Goal: Task Accomplishment & Management: Manage account settings

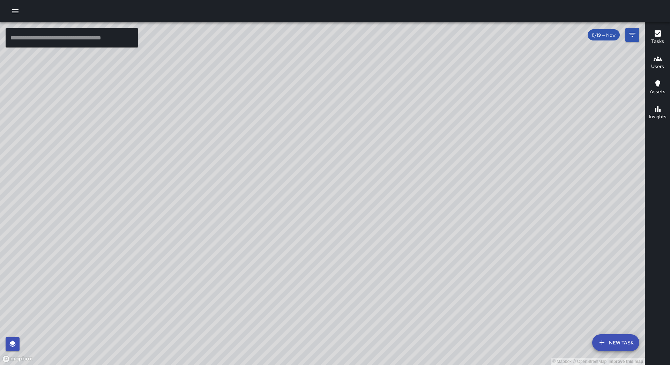
click at [16, 5] on button "button" at bounding box center [15, 11] width 14 height 14
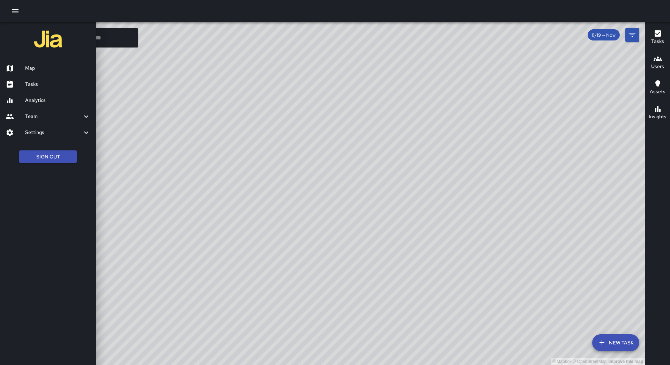
click at [58, 82] on h6 "Tasks" at bounding box center [57, 85] width 65 height 8
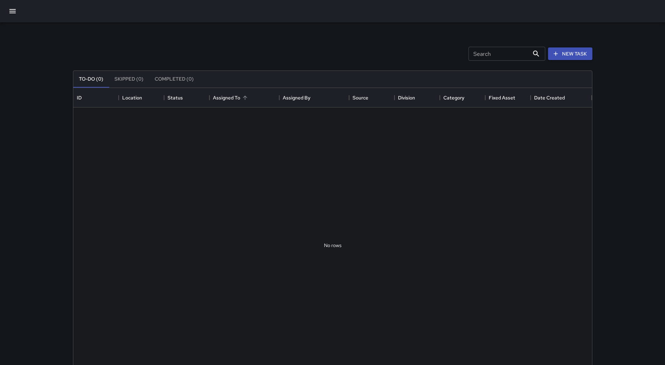
scroll to position [290, 513]
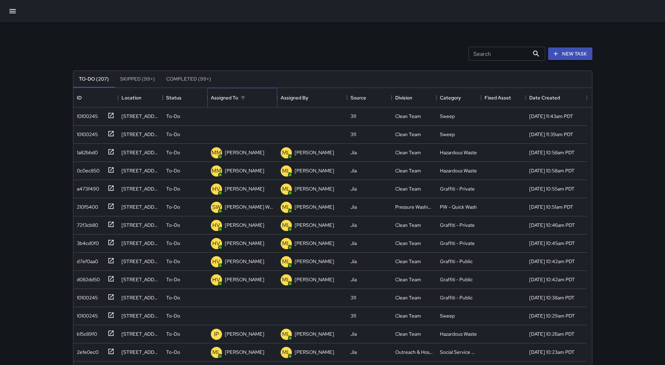
click at [252, 93] on div "Assigned To" at bounding box center [242, 98] width 63 height 20
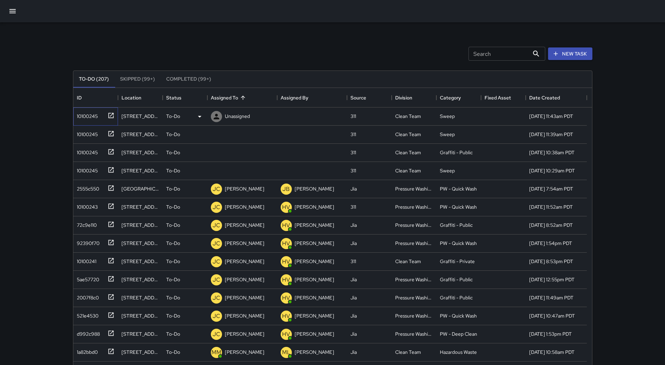
click at [84, 111] on div "10100245" at bounding box center [86, 115] width 24 height 10
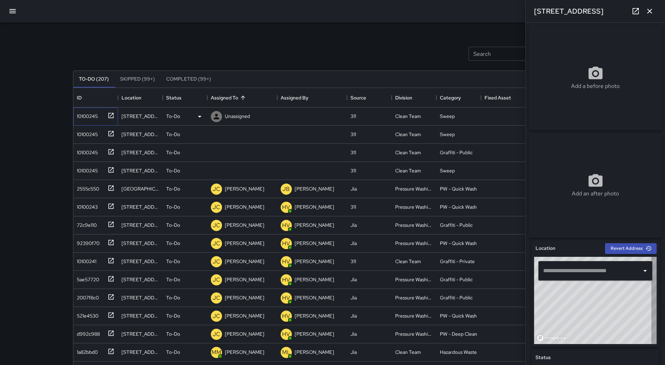
type input "**********"
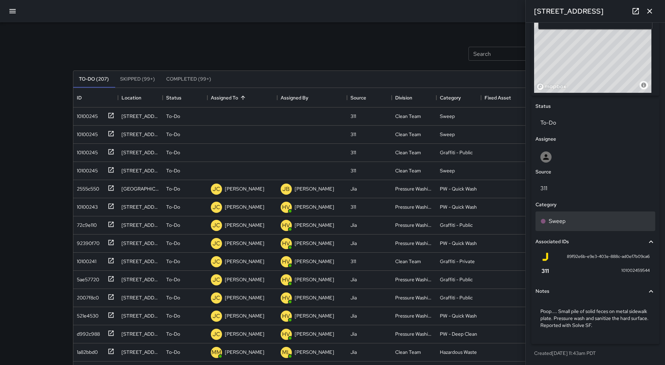
click at [593, 227] on div "Sweep" at bounding box center [595, 221] width 120 height 20
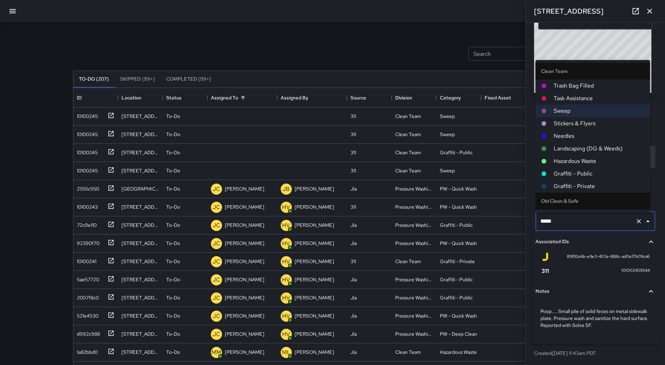
click at [591, 157] on li "Hazardous Waste" at bounding box center [592, 161] width 114 height 13
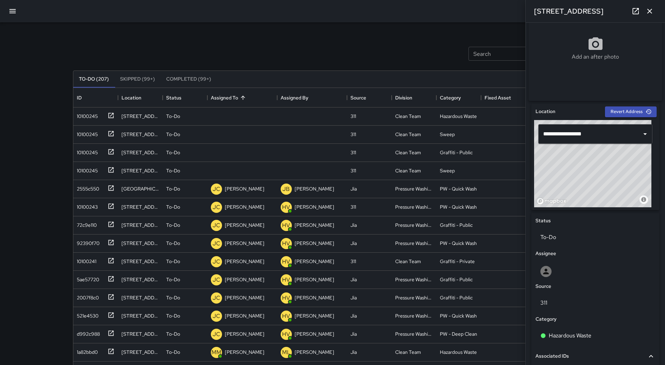
scroll to position [114, 0]
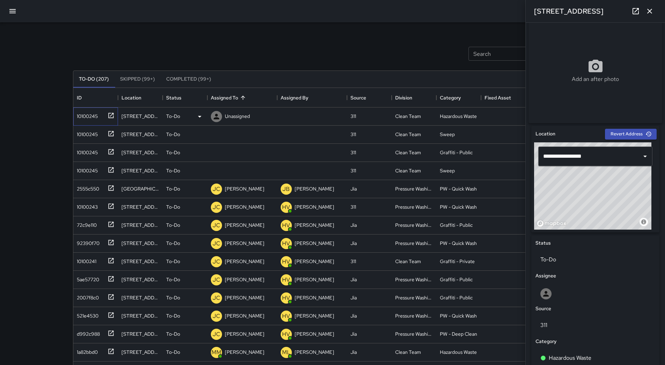
click at [94, 121] on div "10100245" at bounding box center [95, 116] width 45 height 18
click at [248, 113] on p "Unassigned" at bounding box center [237, 116] width 25 height 7
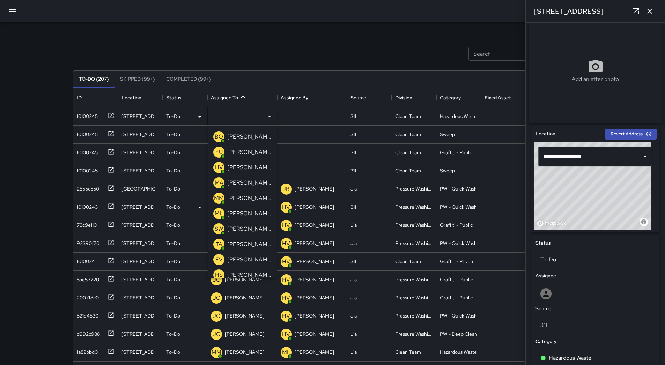
click at [239, 183] on p "[PERSON_NAME]" at bounding box center [249, 183] width 44 height 8
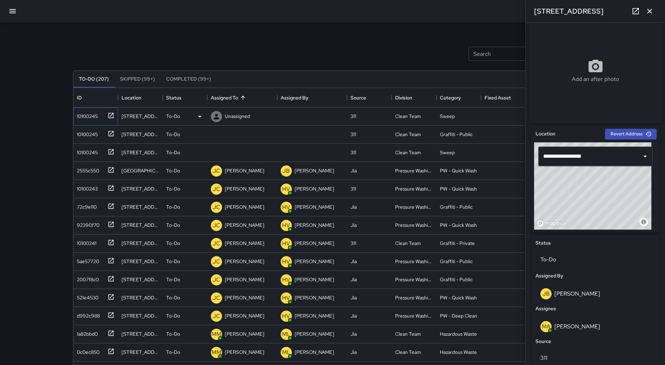
click at [91, 114] on div "10100245" at bounding box center [86, 115] width 24 height 10
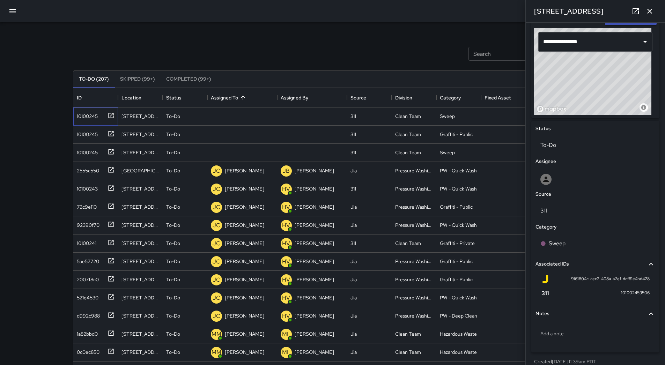
scroll to position [240, 0]
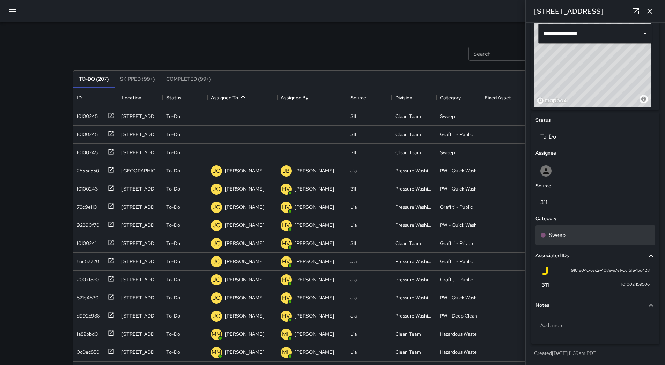
click at [576, 237] on div "Sweep" at bounding box center [595, 235] width 110 height 8
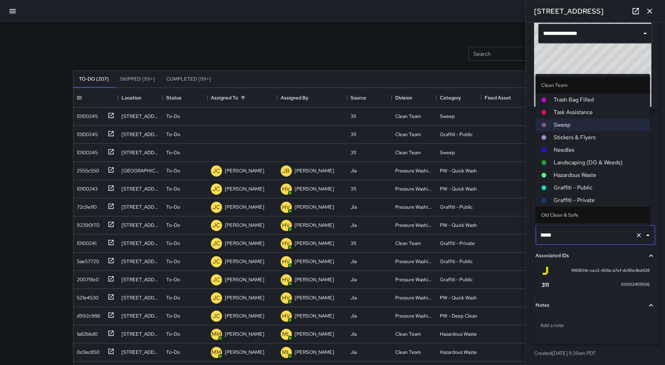
click at [589, 173] on span "Hazardous Waste" at bounding box center [599, 175] width 91 height 8
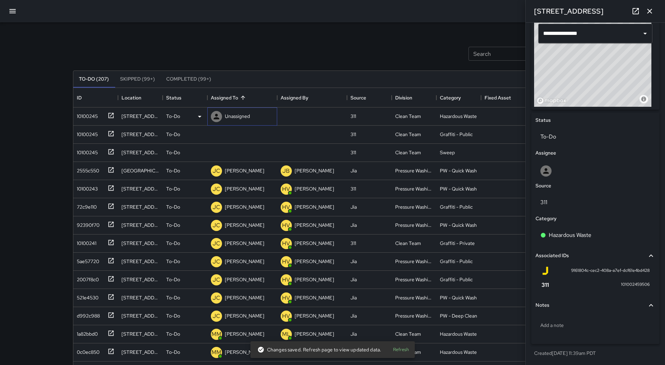
click at [239, 120] on p "Unassigned" at bounding box center [237, 116] width 25 height 7
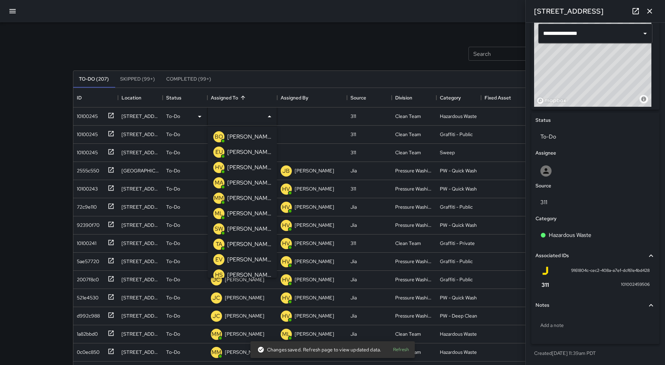
click at [244, 138] on p "[PERSON_NAME] Overall" at bounding box center [249, 137] width 44 height 8
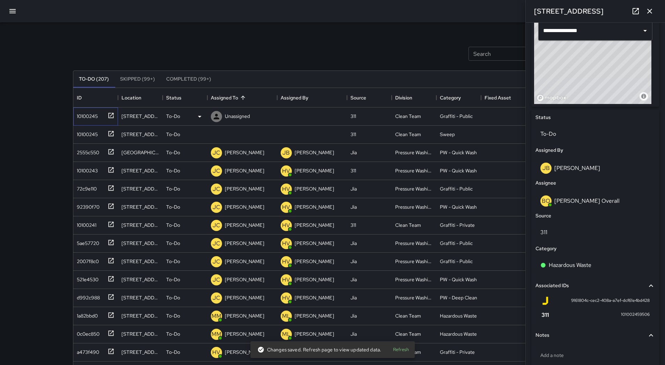
click at [90, 112] on div "10100245" at bounding box center [86, 115] width 24 height 10
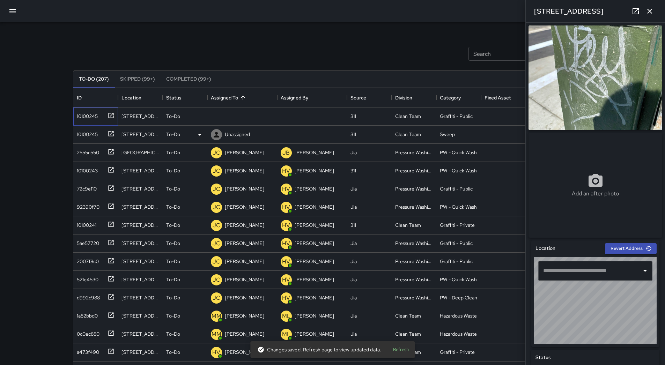
type input "**********"
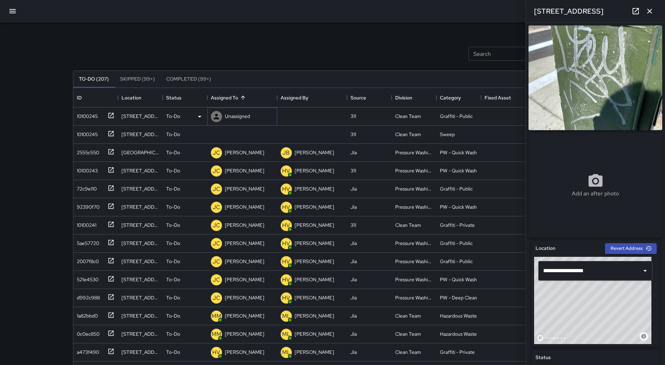
click at [241, 116] on p "Unassigned" at bounding box center [237, 116] width 25 height 7
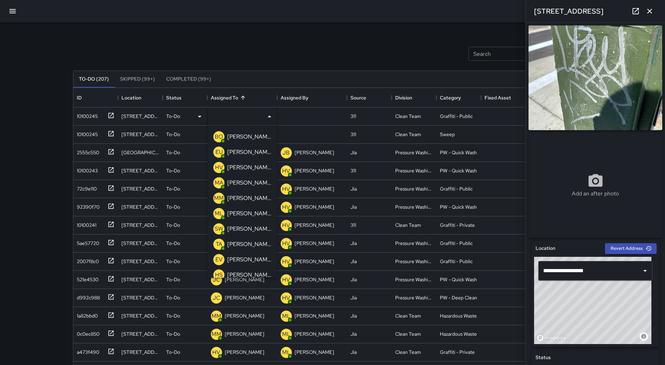
click at [248, 151] on p "[PERSON_NAME]" at bounding box center [249, 152] width 44 height 8
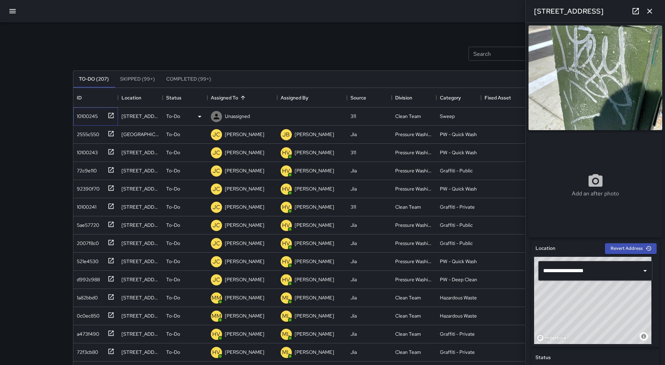
click at [89, 124] on div "10100245" at bounding box center [95, 116] width 45 height 18
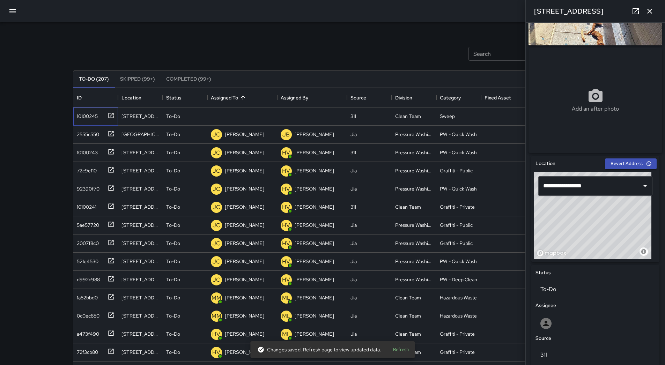
scroll to position [0, 0]
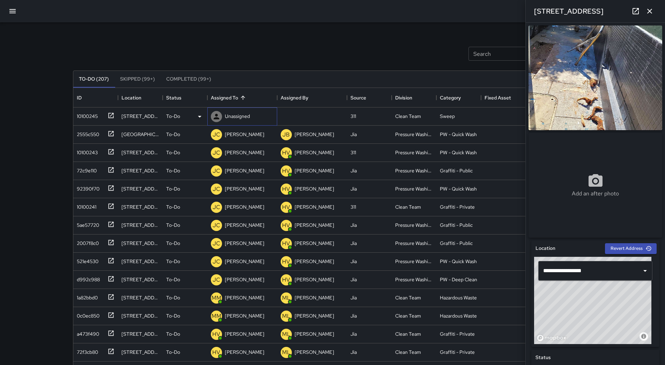
click at [244, 114] on p "Unassigned" at bounding box center [237, 116] width 25 height 7
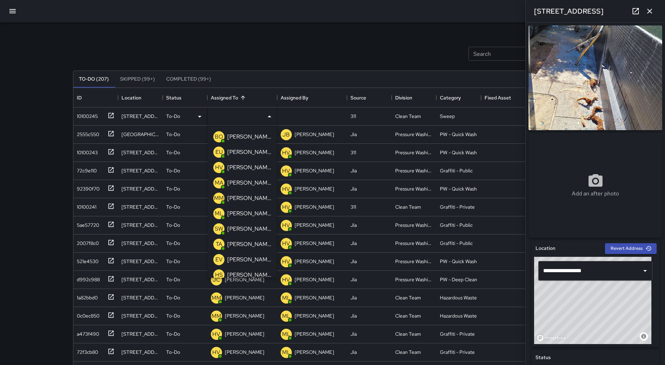
click at [246, 182] on p "[PERSON_NAME]" at bounding box center [249, 183] width 44 height 8
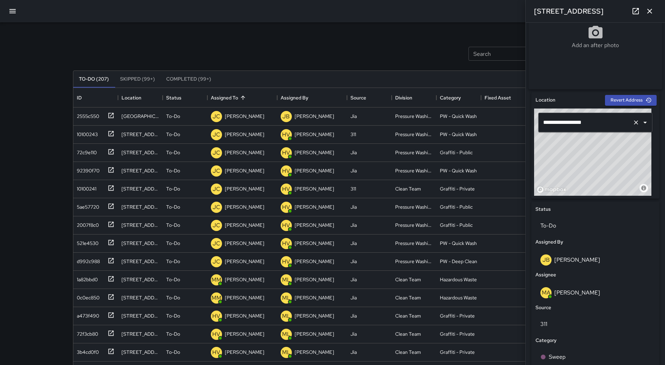
scroll to position [273, 0]
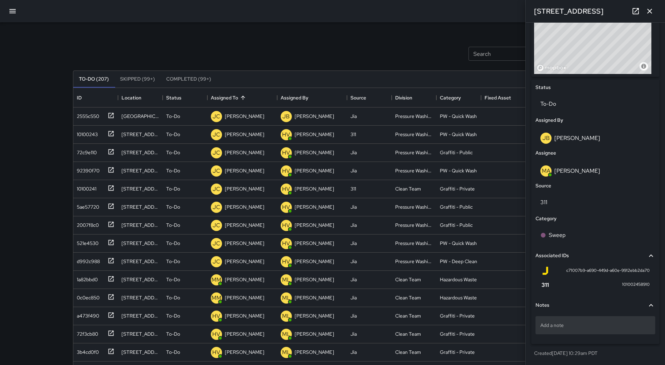
click at [582, 326] on p "Add a note" at bounding box center [595, 325] width 110 height 7
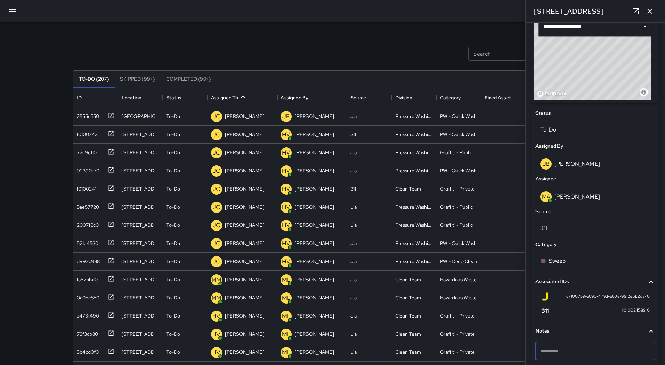
scroll to position [273, 0]
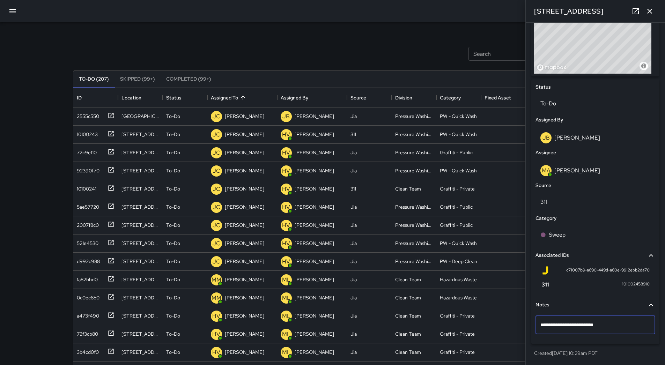
type textarea "**********"
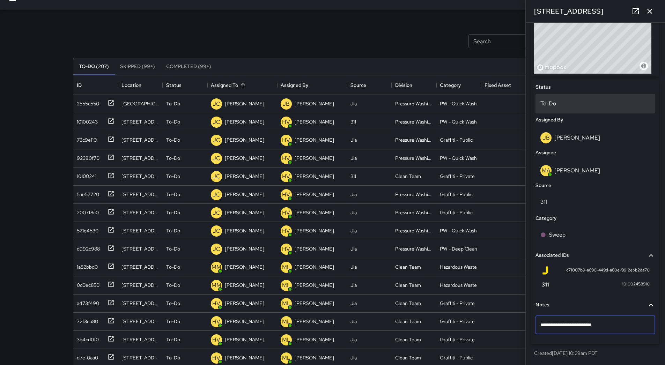
scroll to position [35, 0]
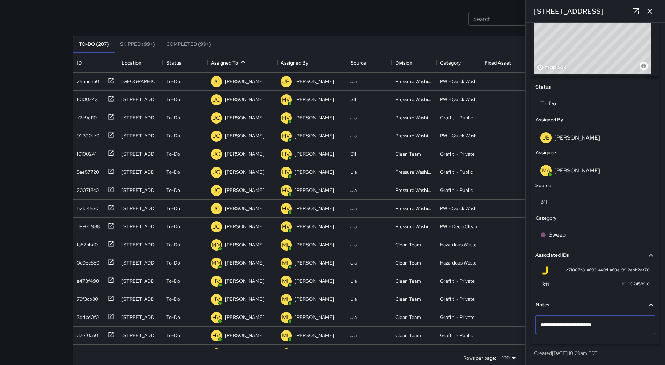
click at [649, 9] on icon "button" at bounding box center [649, 11] width 8 height 8
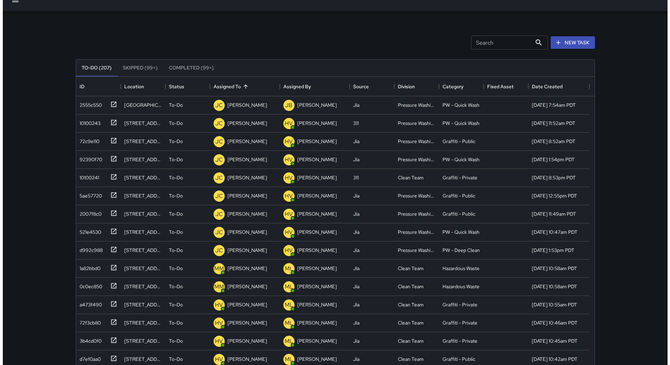
scroll to position [0, 0]
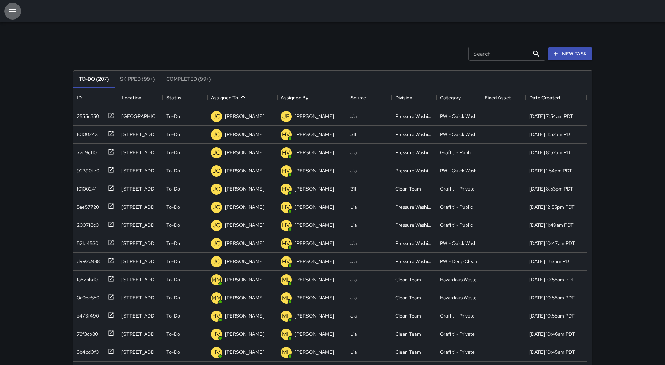
click at [6, 10] on button "button" at bounding box center [12, 11] width 17 height 17
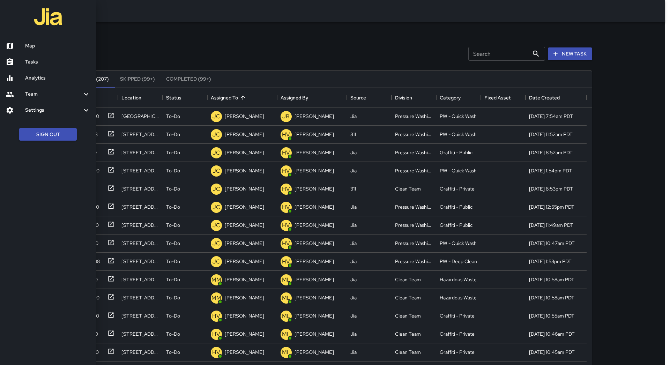
click at [29, 46] on h6 "Map" at bounding box center [57, 46] width 65 height 8
